Goal: Feedback & Contribution: Contribute content

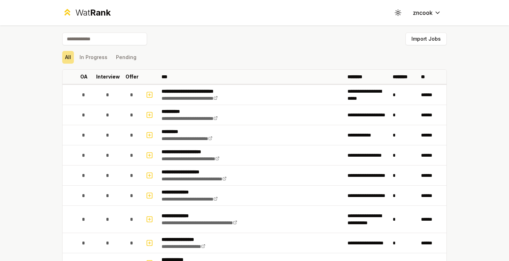
click at [103, 40] on input at bounding box center [104, 39] width 85 height 13
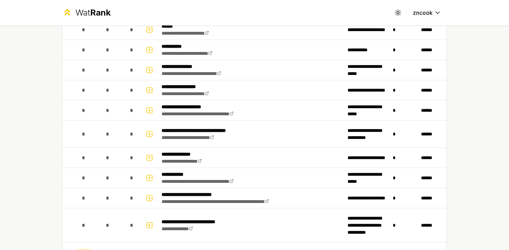
scroll to position [195, 0]
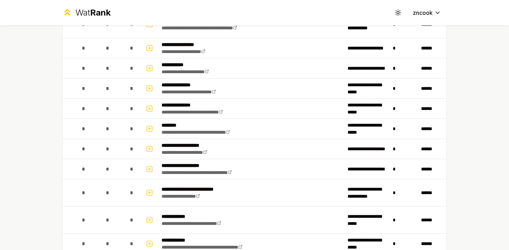
click at [17, 154] on div "**********" at bounding box center [254, 125] width 509 height 250
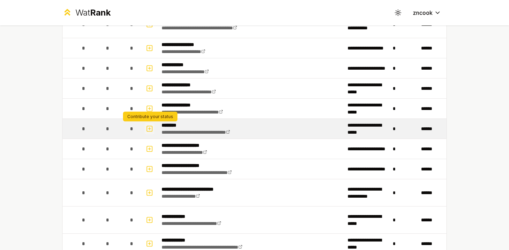
click at [149, 127] on icon "button" at bounding box center [149, 129] width 7 height 8
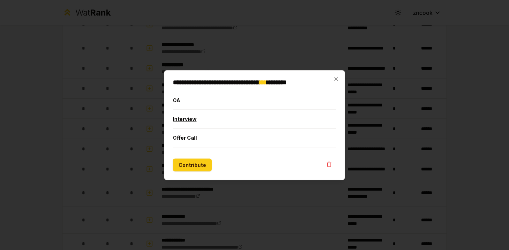
click at [190, 119] on button "Interview" at bounding box center [254, 119] width 163 height 18
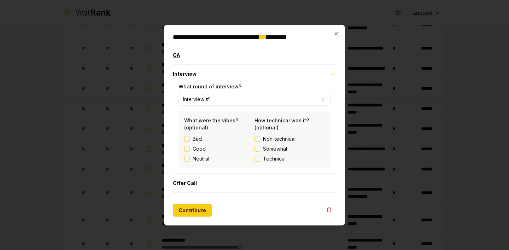
click at [258, 55] on button "OA" at bounding box center [254, 55] width 163 height 18
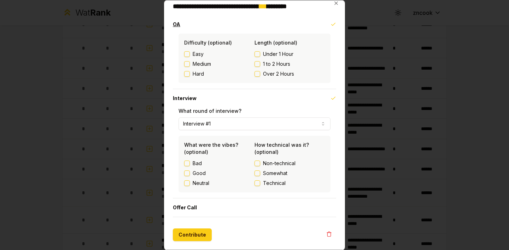
scroll to position [6, 0]
click at [335, 3] on icon "button" at bounding box center [337, 3] width 6 height 6
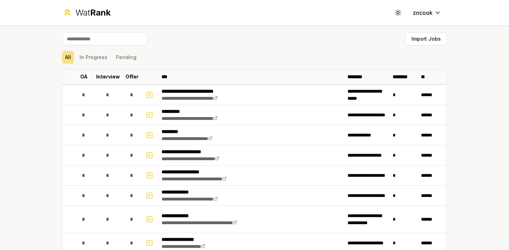
scroll to position [0, 0]
click at [102, 56] on button "In Progress" at bounding box center [94, 57] width 34 height 13
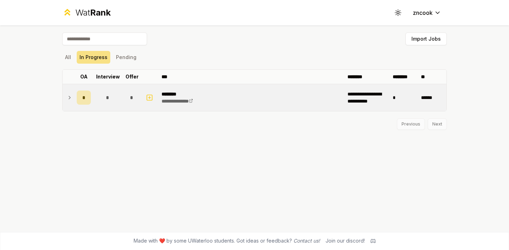
click at [68, 98] on icon at bounding box center [70, 97] width 6 height 8
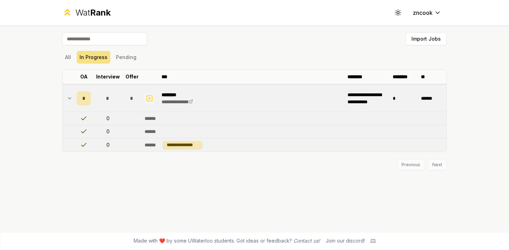
click at [150, 98] on icon "button" at bounding box center [149, 98] width 7 height 8
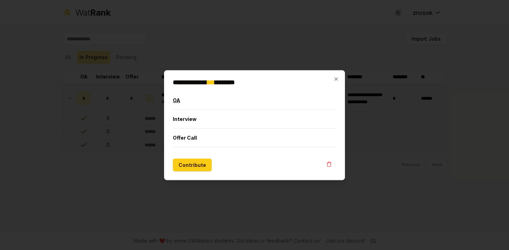
click at [191, 104] on button "OA" at bounding box center [254, 100] width 163 height 18
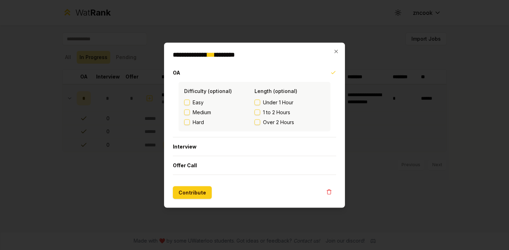
click at [187, 102] on button "Easy" at bounding box center [187, 102] width 6 height 6
click at [258, 121] on button "Over 2 Hours" at bounding box center [258, 122] width 6 height 6
click at [197, 189] on button "Contribute" at bounding box center [192, 192] width 39 height 13
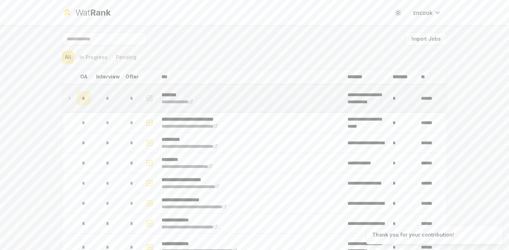
click at [69, 98] on icon at bounding box center [70, 98] width 6 height 8
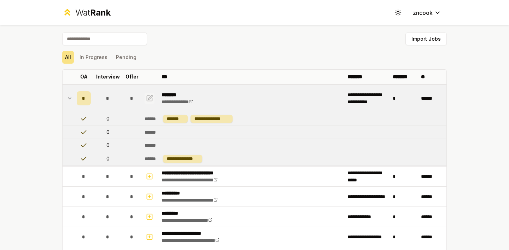
click at [149, 96] on icon "button" at bounding box center [149, 98] width 7 height 8
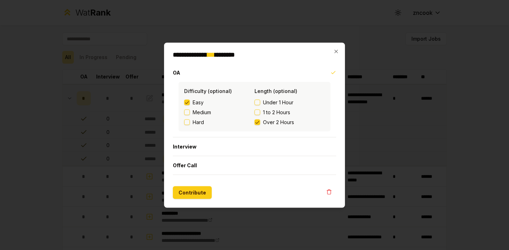
click at [256, 110] on button "1 to 2 Hours" at bounding box center [258, 112] width 6 height 6
click at [186, 193] on button "Contribute" at bounding box center [192, 192] width 39 height 13
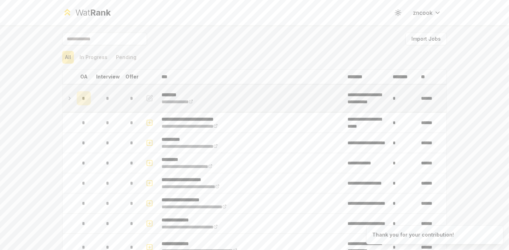
click at [69, 98] on icon at bounding box center [70, 98] width 6 height 8
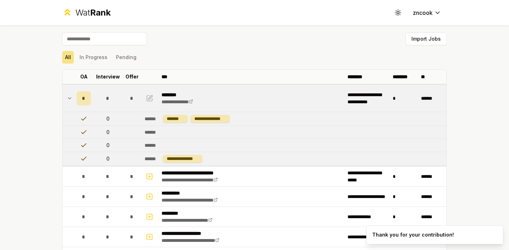
click at [69, 98] on icon at bounding box center [70, 98] width 6 height 8
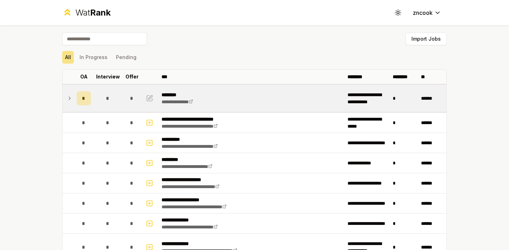
click at [281, 34] on div "Import Jobs" at bounding box center [254, 41] width 385 height 16
click at [96, 57] on button "In Progress" at bounding box center [94, 57] width 34 height 13
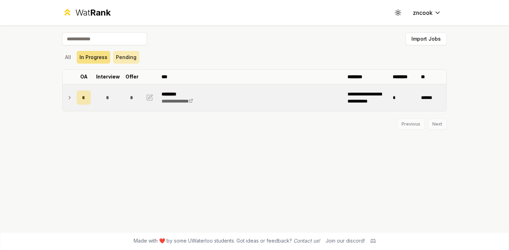
click at [122, 58] on button "Pending" at bounding box center [126, 57] width 26 height 13
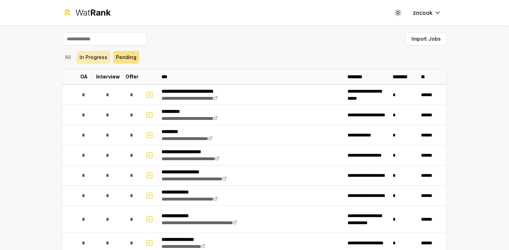
click at [95, 56] on button "In Progress" at bounding box center [94, 57] width 34 height 13
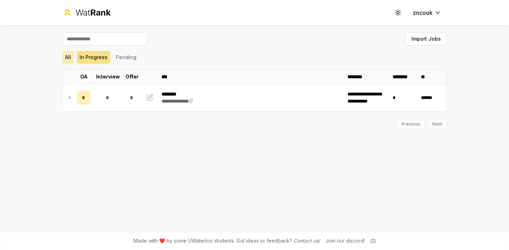
click at [67, 57] on button "All" at bounding box center [68, 57] width 12 height 13
